Goal: Use online tool/utility: Utilize a website feature to perform a specific function

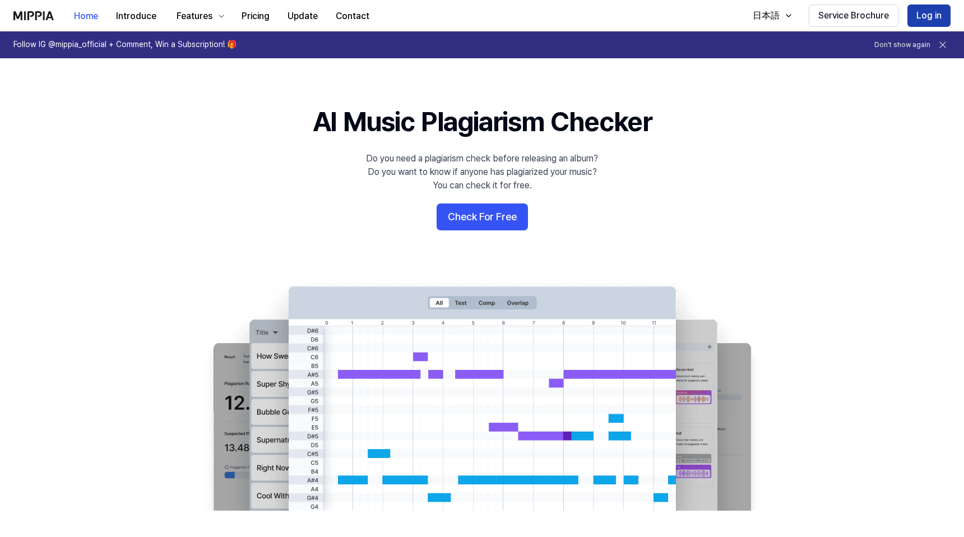
click at [929, 15] on button "Log in" at bounding box center [928, 15] width 43 height 22
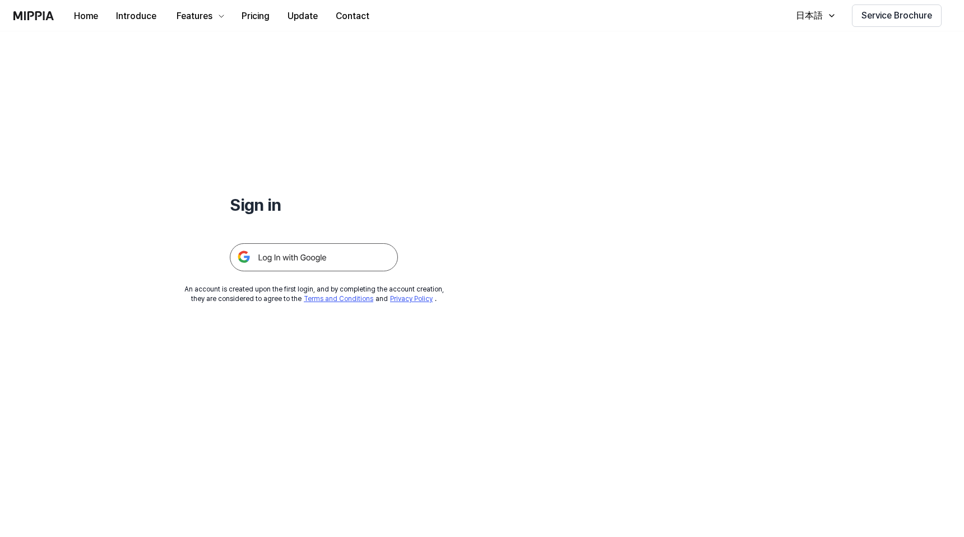
click at [327, 269] on img at bounding box center [314, 257] width 168 height 28
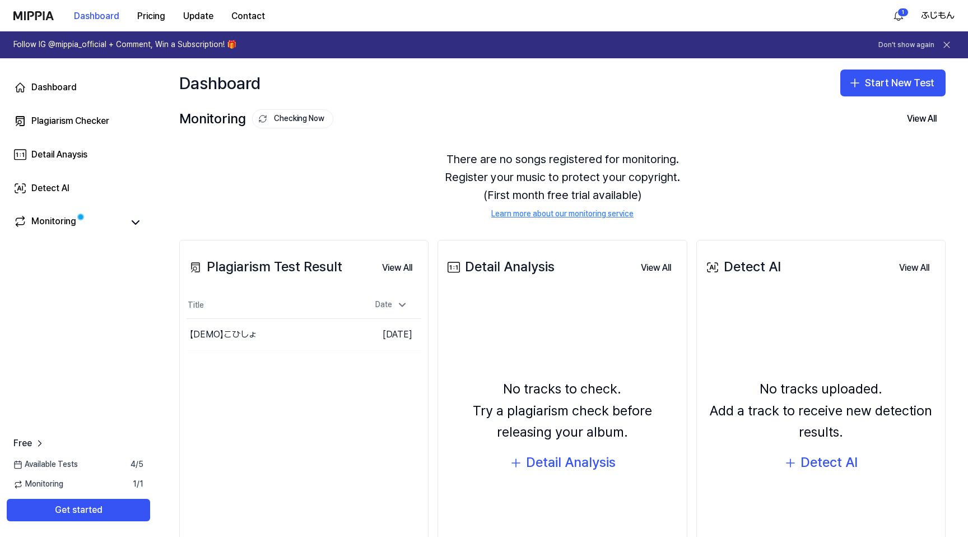
click at [345, 208] on div "There are no songs registered for monitoring. Register your music to protect yo…" at bounding box center [562, 185] width 767 height 96
click at [879, 89] on button "Start New Test" at bounding box center [893, 82] width 105 height 27
click at [853, 122] on div "Plagiarism test" at bounding box center [853, 119] width 52 height 11
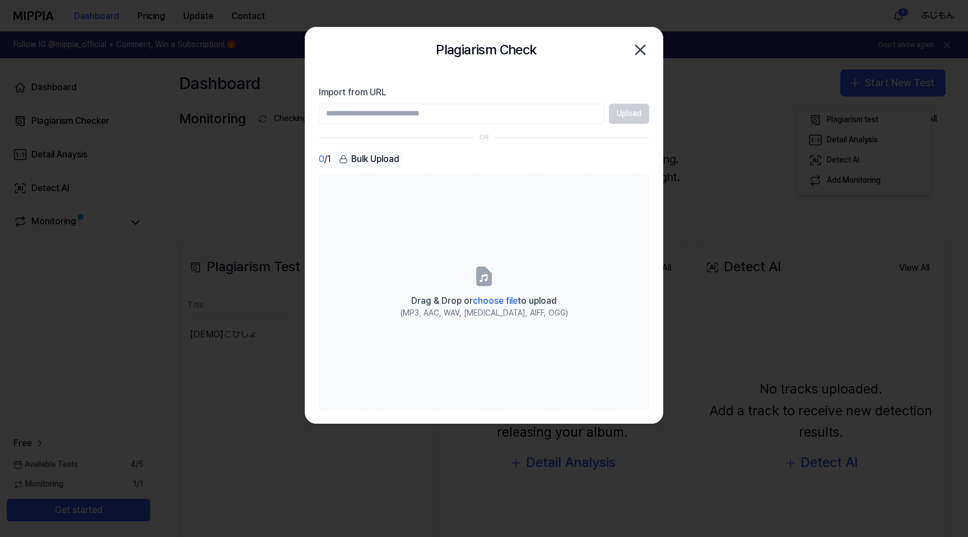
click at [443, 119] on input "Import from URL" at bounding box center [462, 114] width 286 height 20
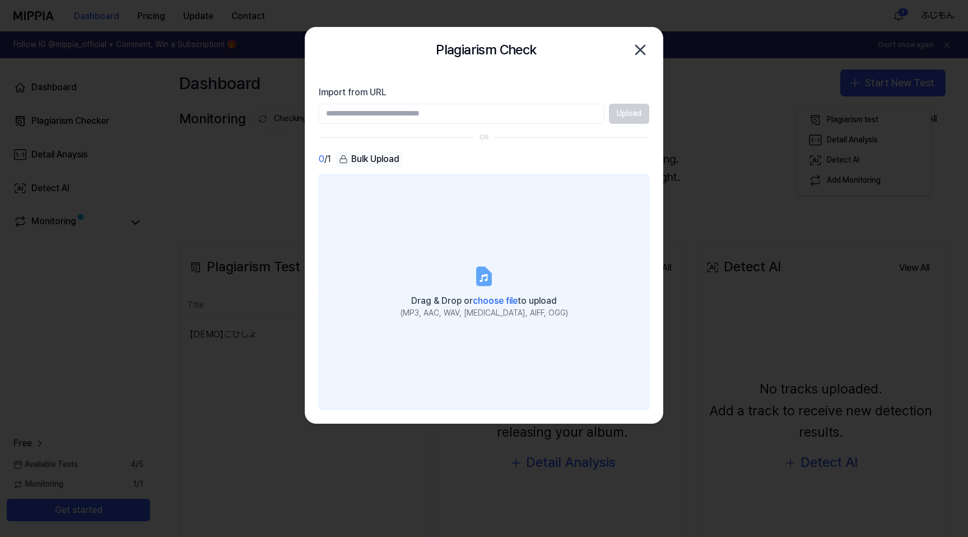
click at [484, 280] on icon at bounding box center [483, 275] width 13 height 17
click at [0, 0] on input "Drag & Drop or choose file to upload (MP3, AAC, WAV, FLAC, AIFF, OGG)" at bounding box center [0, 0] width 0 height 0
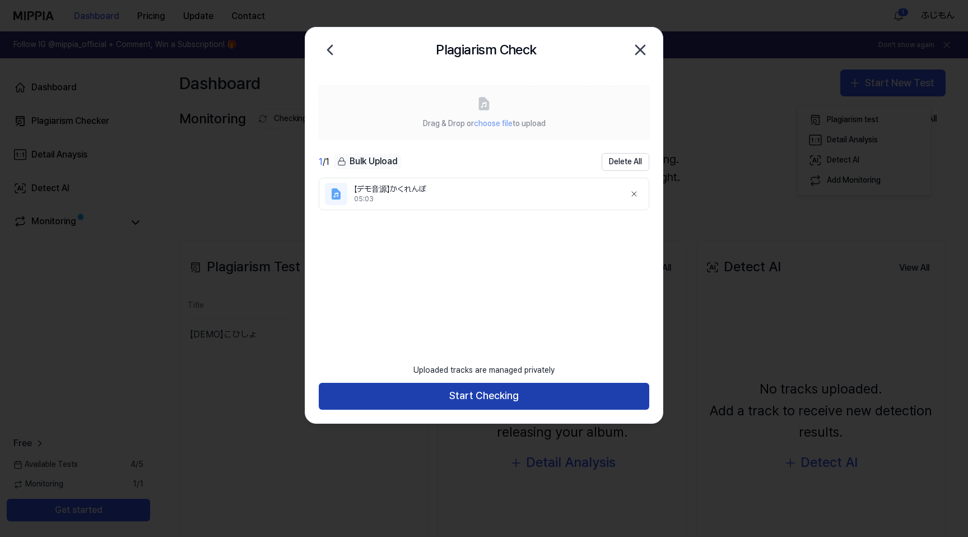
click at [508, 395] on button "Start Checking" at bounding box center [484, 396] width 331 height 27
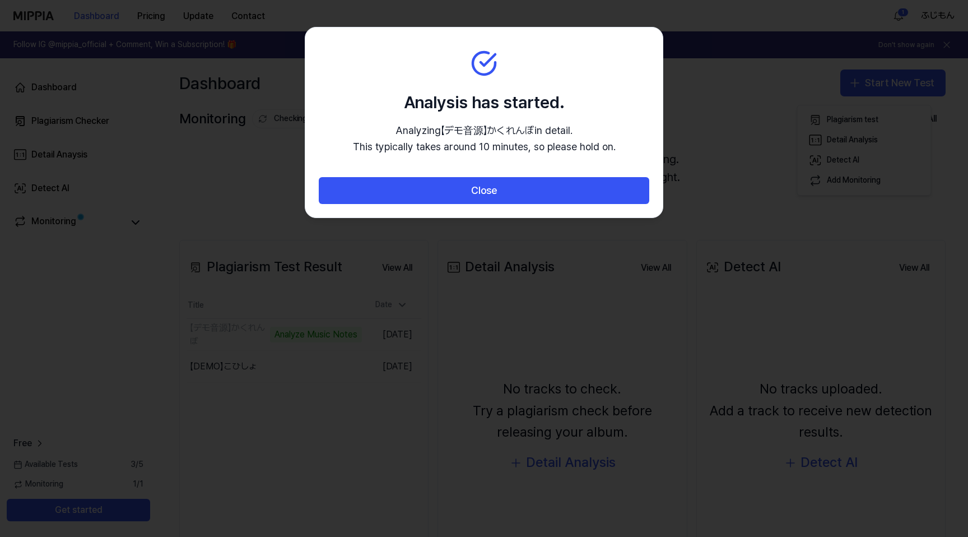
click at [372, 125] on div "Analysis has started. Analyzing 【デモ音源】かくれんぼ in detail. This typically takes a…" at bounding box center [484, 122] width 263 height 65
click at [342, 106] on section "Analysis has started. Analyzing 【デモ音源】かくれんぼ in detail. This typically takes a…" at bounding box center [484, 102] width 358 height 150
click at [153, 338] on div at bounding box center [484, 268] width 968 height 537
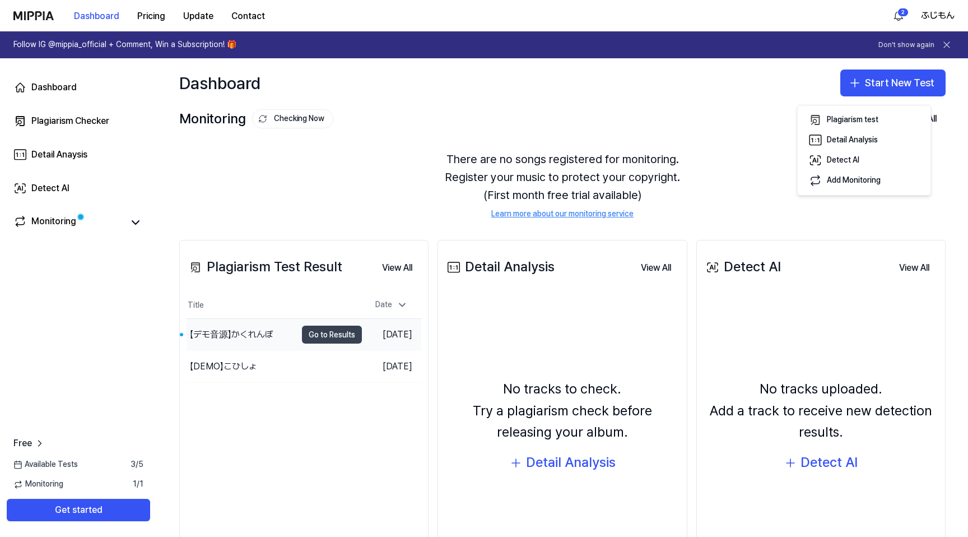
click at [338, 344] on button "Go to Results" at bounding box center [332, 335] width 60 height 18
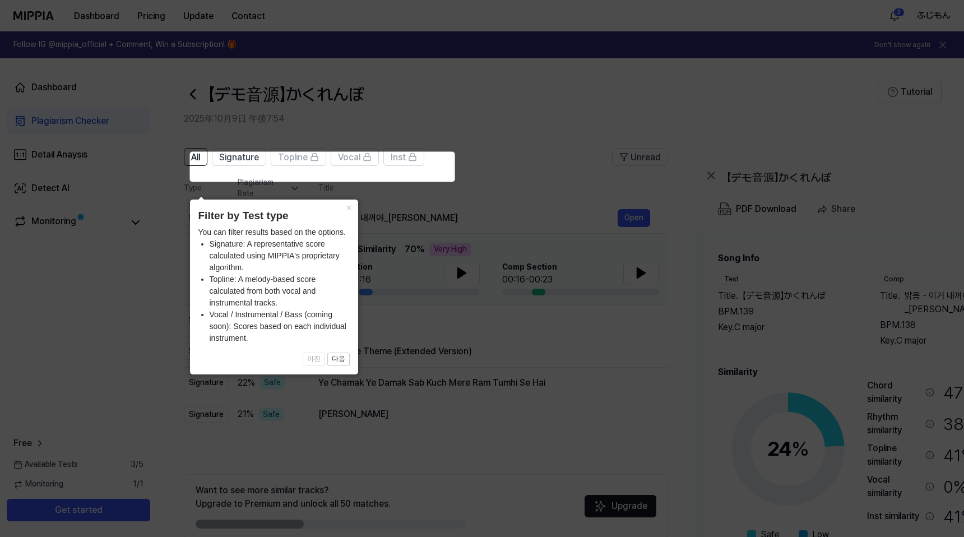
click at [442, 137] on icon at bounding box center [484, 268] width 968 height 537
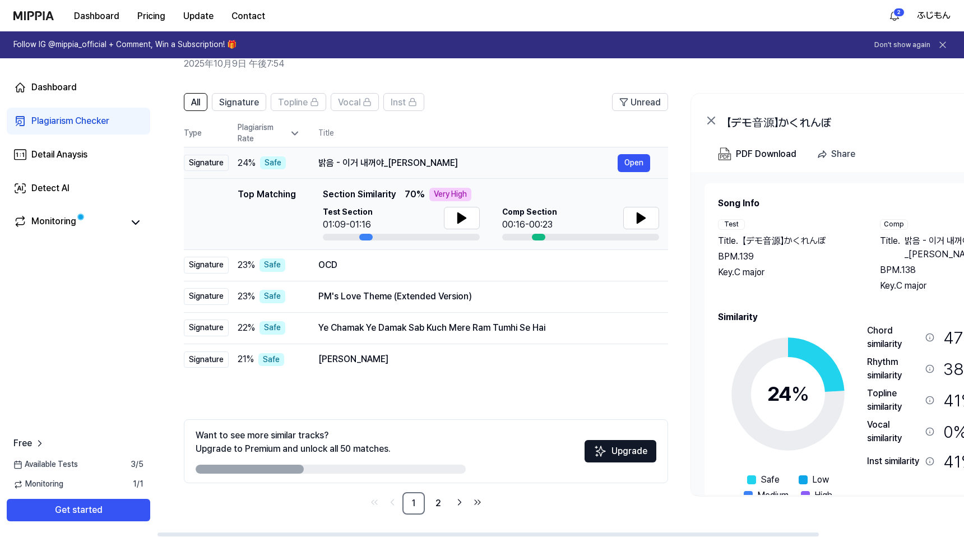
scroll to position [92, 0]
click at [645, 213] on icon at bounding box center [641, 218] width 8 height 10
click at [466, 213] on icon at bounding box center [462, 218] width 8 height 10
click at [465, 214] on icon at bounding box center [464, 218] width 2 height 9
